Goal: Register for event/course

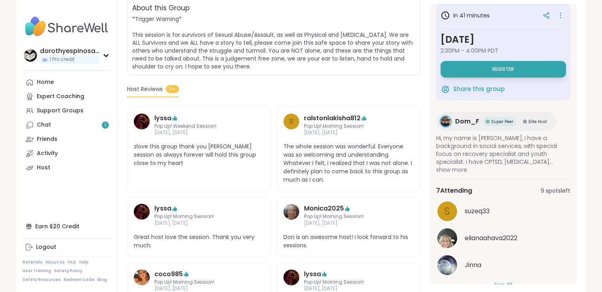
scroll to position [24, 0]
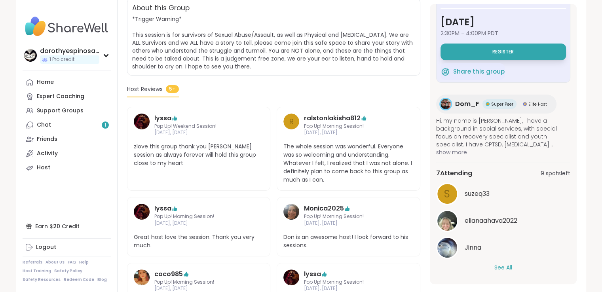
click at [501, 268] on button "See All" at bounding box center [504, 268] width 18 height 8
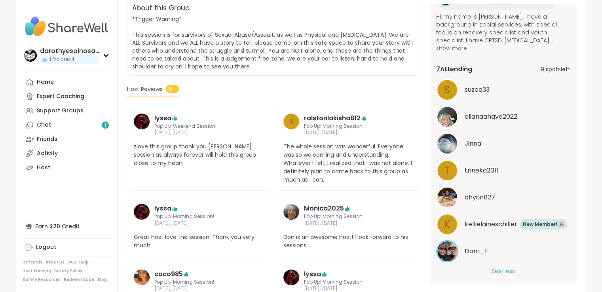
scroll to position [131, 0]
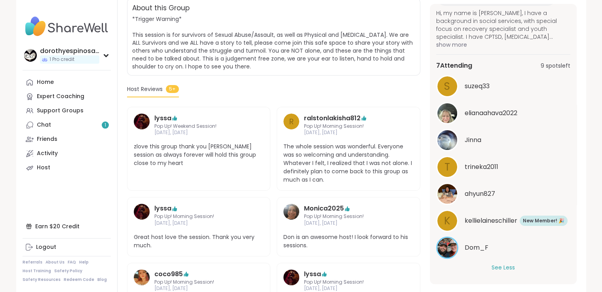
click at [478, 194] on span "ahyun827" at bounding box center [480, 194] width 30 height 10
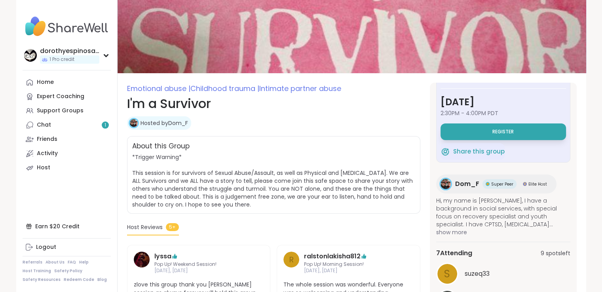
scroll to position [20, 0]
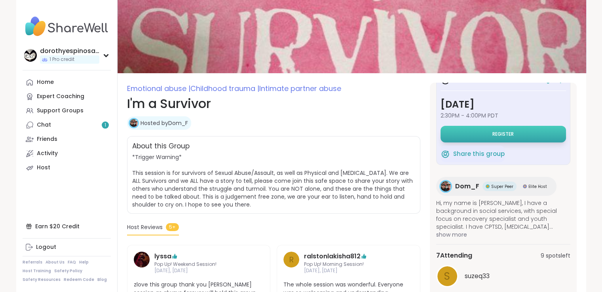
click at [514, 133] on button "Register" at bounding box center [504, 134] width 126 height 17
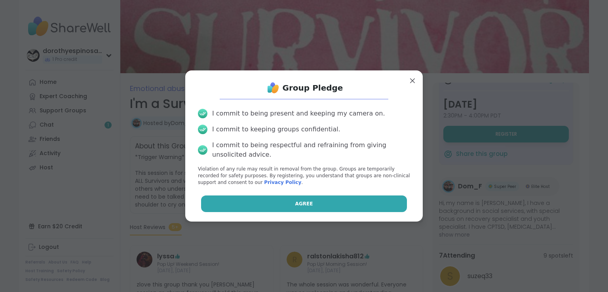
click at [313, 204] on button "Agree" at bounding box center [304, 204] width 206 height 17
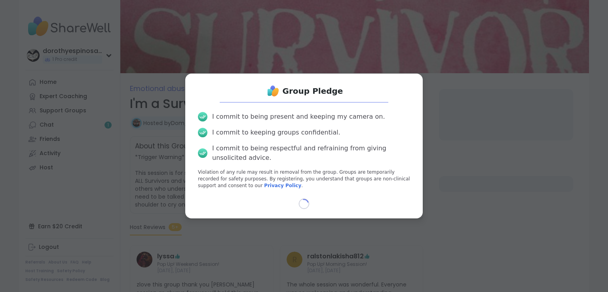
select select "**"
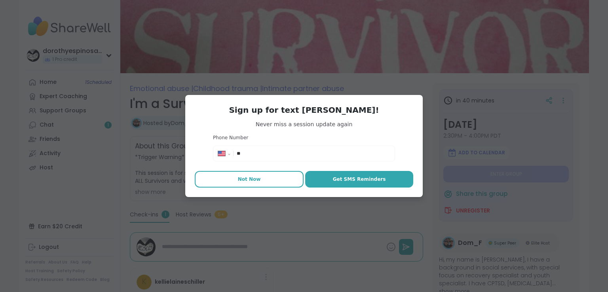
click at [249, 181] on span "Not Now" at bounding box center [249, 179] width 23 height 7
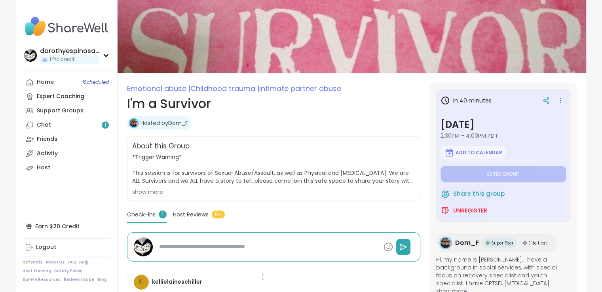
type textarea "*"
